Goal: Task Accomplishment & Management: Use online tool/utility

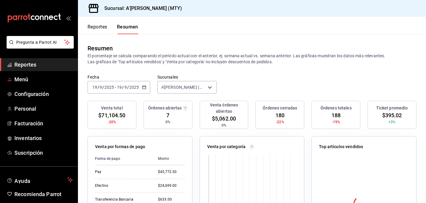
click at [28, 68] on span "Reportes" at bounding box center [43, 65] width 58 height 8
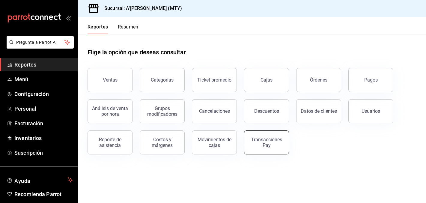
click at [277, 145] on div "Transacciones Pay" at bounding box center [266, 142] width 37 height 11
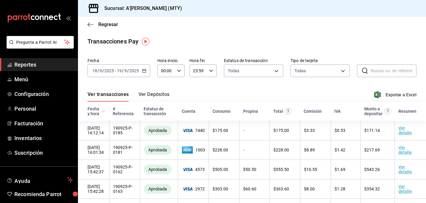
click at [206, 84] on div "Ver transacciones Ver Depósitos Exportar a Excel" at bounding box center [252, 92] width 329 height 17
click at [133, 114] on div "# Referencia" at bounding box center [125, 111] width 24 height 10
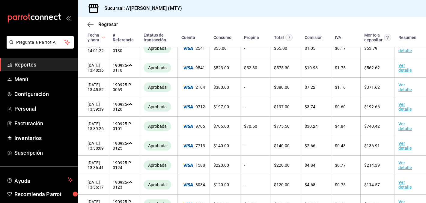
scroll to position [1023, 0]
